Goal: Task Accomplishment & Management: Manage account settings

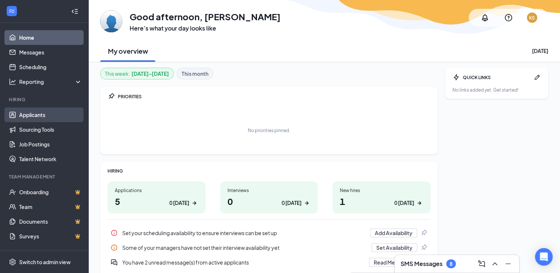
click at [38, 113] on link "Applicants" at bounding box center [50, 115] width 63 height 15
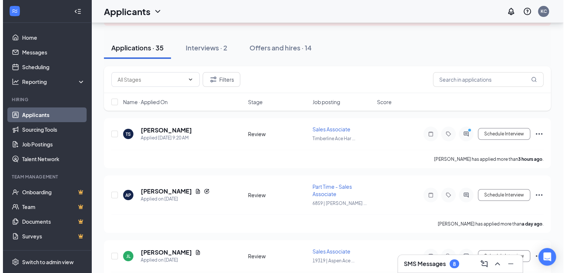
scroll to position [66, 0]
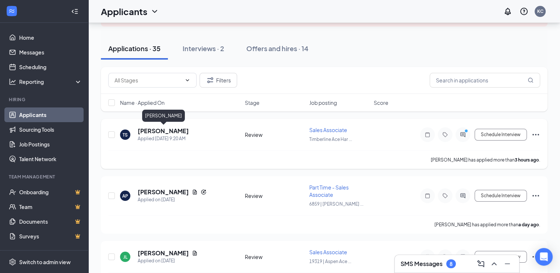
click at [180, 132] on h5 "Tanner Sonnenberg" at bounding box center [163, 131] width 51 height 8
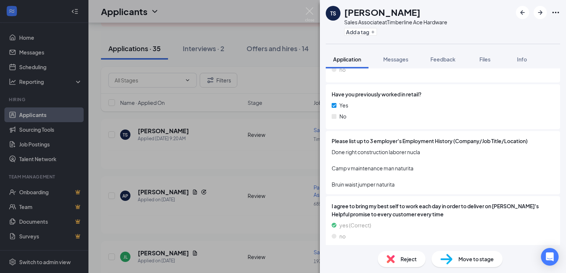
scroll to position [523, 0]
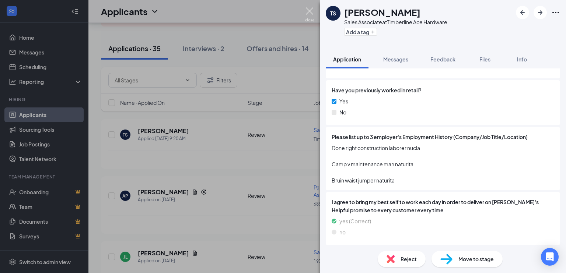
click at [310, 11] on img at bounding box center [309, 14] width 9 height 14
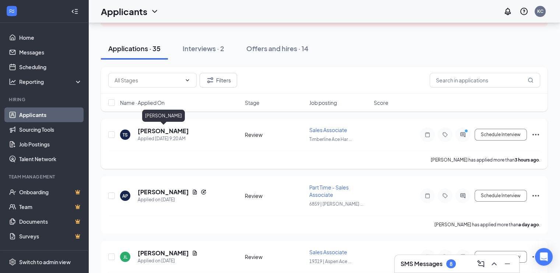
click at [188, 130] on h5 "Tanner Sonnenberg" at bounding box center [163, 131] width 51 height 8
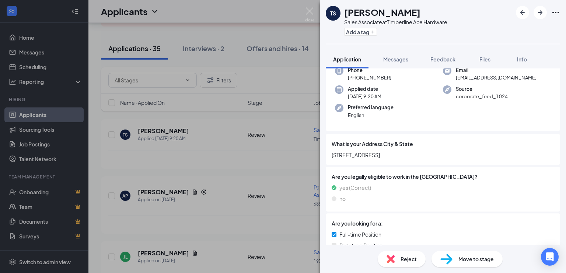
scroll to position [42, 0]
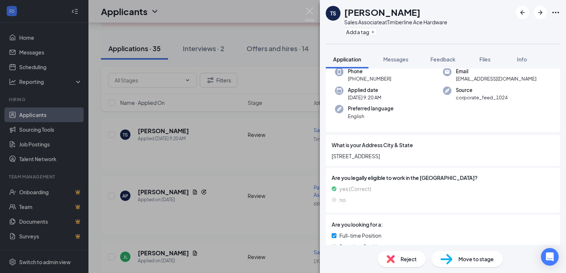
drag, startPoint x: 559, startPoint y: 105, endPoint x: 565, endPoint y: 119, distance: 15.9
click at [565, 119] on div "Collapse all Application Phone +1 (970) 985-9358 Email mustangsmokesyou@hmail.c…" at bounding box center [443, 156] width 246 height 177
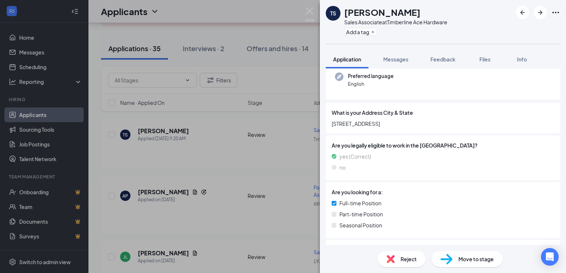
scroll to position [0, 0]
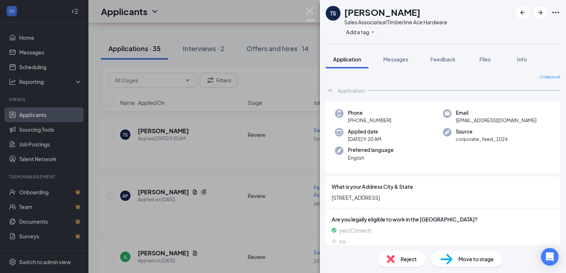
click at [311, 7] on img at bounding box center [309, 14] width 9 height 14
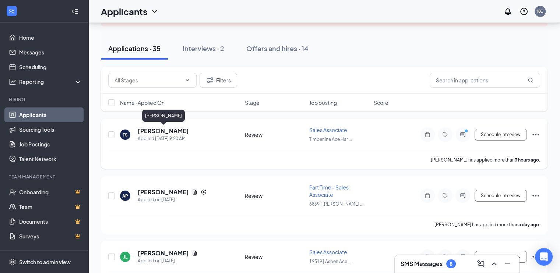
click at [184, 130] on h5 "Tanner Sonnenberg" at bounding box center [163, 131] width 51 height 8
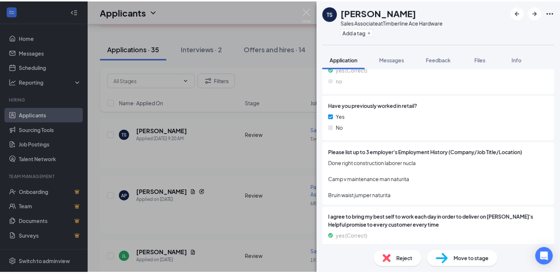
scroll to position [523, 0]
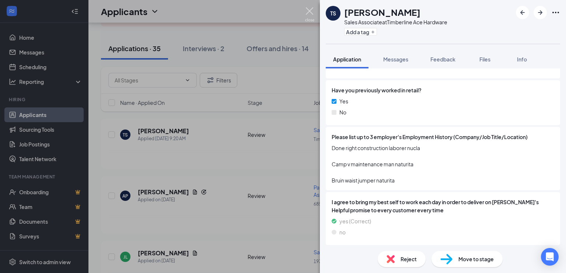
click at [312, 14] on img at bounding box center [309, 14] width 9 height 14
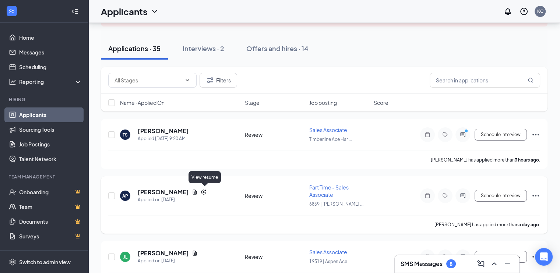
click at [198, 189] on icon "Document" at bounding box center [195, 192] width 6 height 6
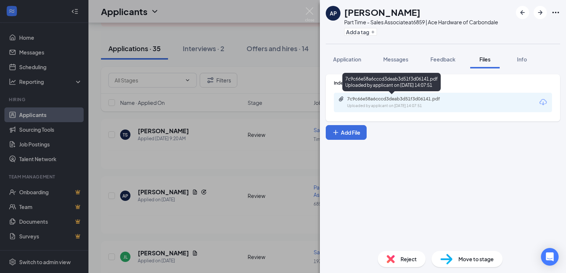
click at [376, 105] on div "Uploaded by applicant on Oct 14, 2025 at 14:07:51" at bounding box center [402, 106] width 110 height 6
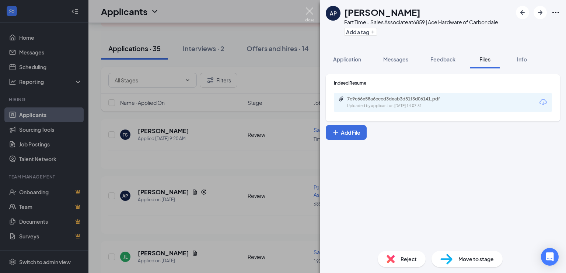
click at [309, 8] on img at bounding box center [309, 14] width 9 height 14
